Goal: Navigation & Orientation: Go to known website

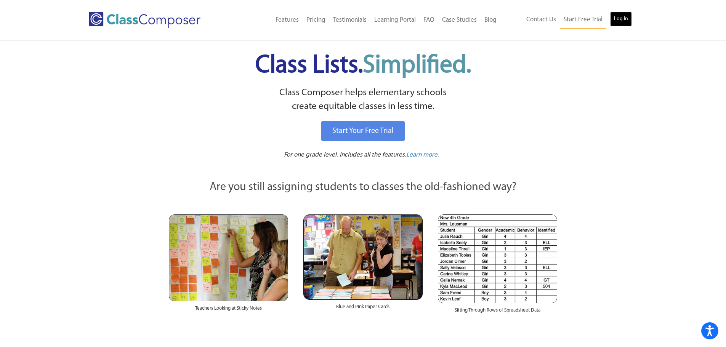
click at [616, 19] on link "Log In" at bounding box center [621, 18] width 22 height 15
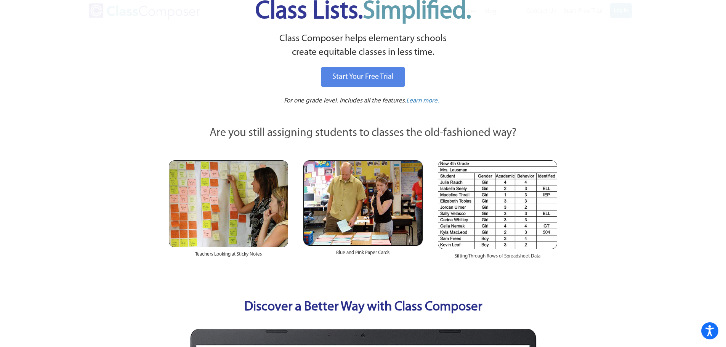
scroll to position [152, 0]
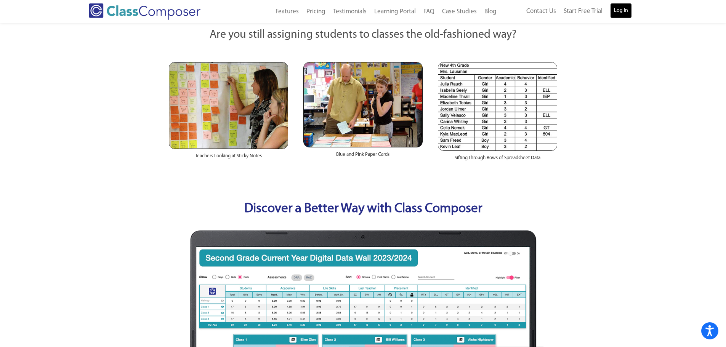
click at [624, 11] on link "Log In" at bounding box center [621, 10] width 22 height 15
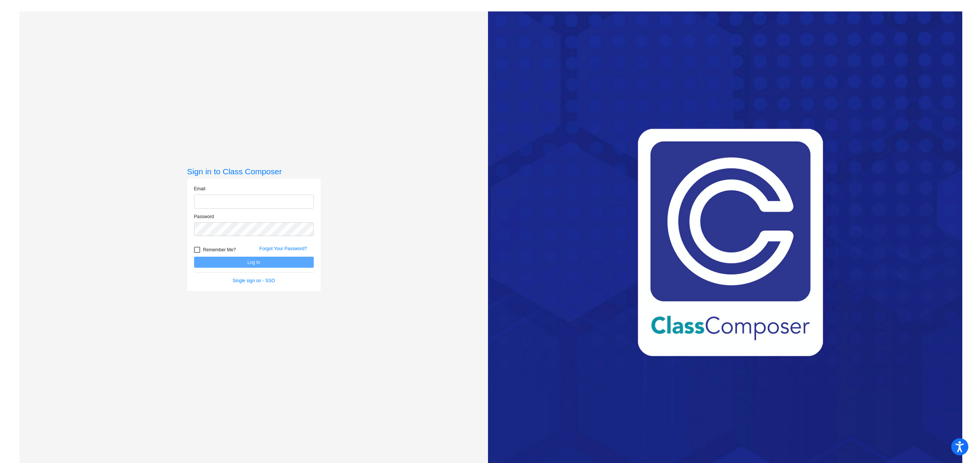
type input "[PERSON_NAME][EMAIL_ADDRESS][PERSON_NAME][DOMAIN_NAME]"
click at [194, 251] on div at bounding box center [197, 250] width 6 height 6
click at [197, 253] on input "Remember Me?" at bounding box center [197, 253] width 0 height 0
checkbox input "true"
drag, startPoint x: 216, startPoint y: 258, endPoint x: 271, endPoint y: 248, distance: 56.6
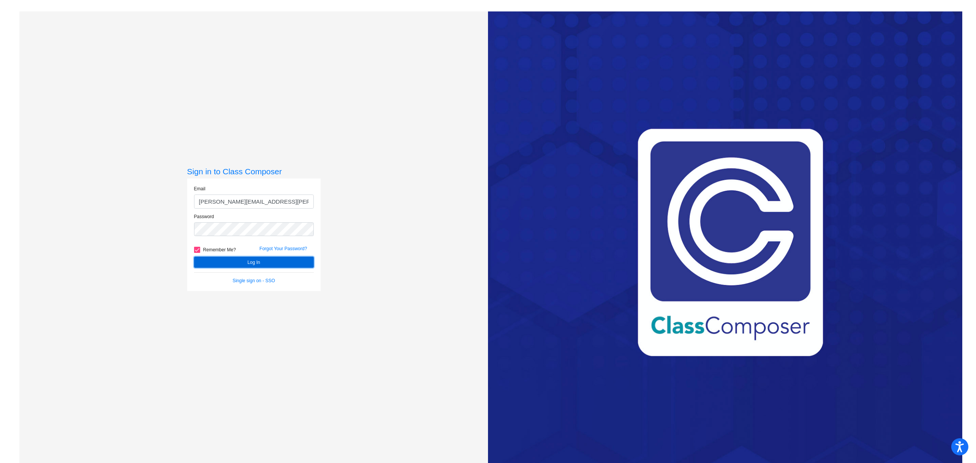
click at [217, 258] on button "Log In" at bounding box center [254, 262] width 120 height 11
